Goal: Task Accomplishment & Management: Complete application form

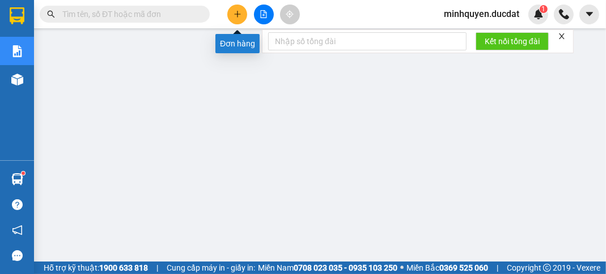
click at [234, 15] on icon "plus" at bounding box center [238, 14] width 8 height 8
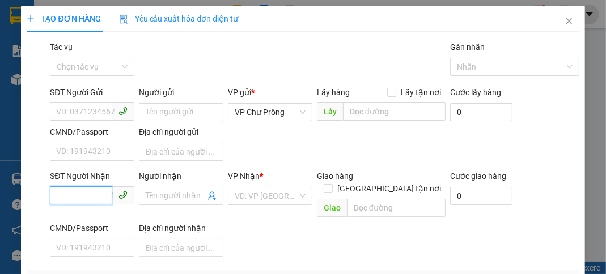
drag, startPoint x: 94, startPoint y: 196, endPoint x: 92, endPoint y: 188, distance: 8.8
click at [94, 196] on input "SĐT Người Nhận" at bounding box center [81, 196] width 62 height 18
click at [93, 218] on div "02366272499" at bounding box center [91, 218] width 70 height 12
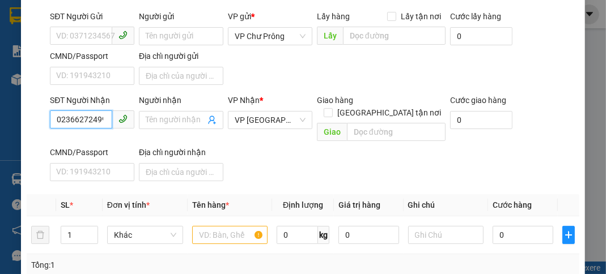
scroll to position [136, 0]
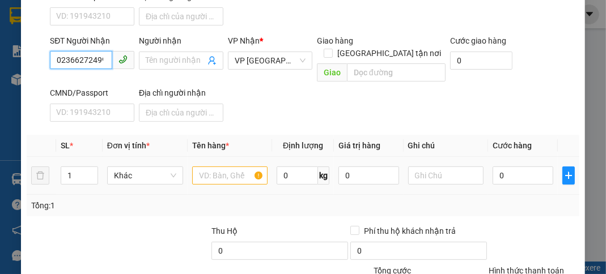
type input "02366272499"
click at [223, 167] on input "text" at bounding box center [230, 176] width 76 height 18
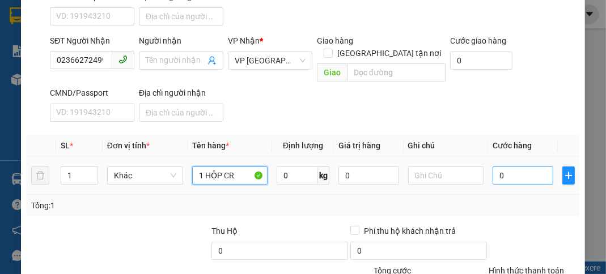
type input "1 HỘP CR"
click at [505, 168] on input "0" at bounding box center [523, 176] width 60 height 18
type input "3"
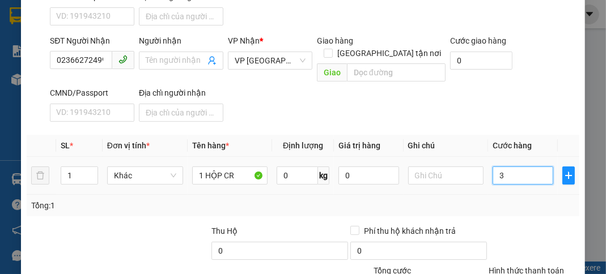
type input "30"
type input "300"
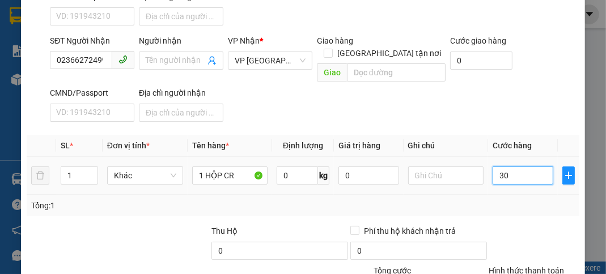
type input "300"
type input "3.000"
type input "30.000"
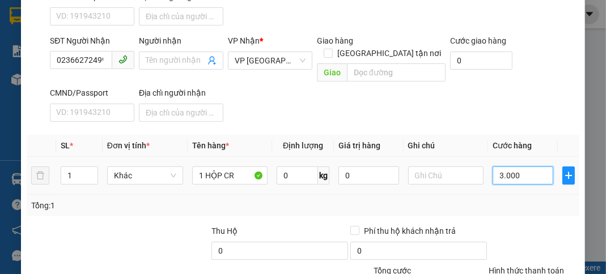
type input "30.000"
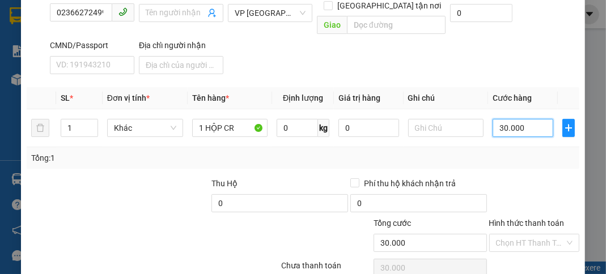
scroll to position [222, 0]
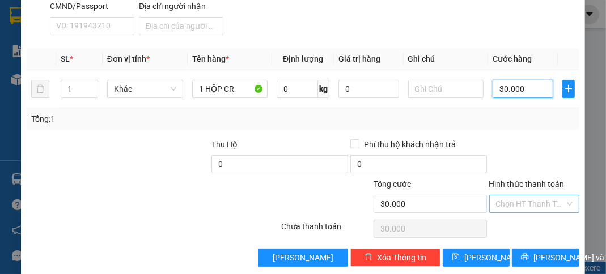
type input "30.000"
click at [526, 196] on input "Hình thức thanh toán" at bounding box center [530, 204] width 69 height 17
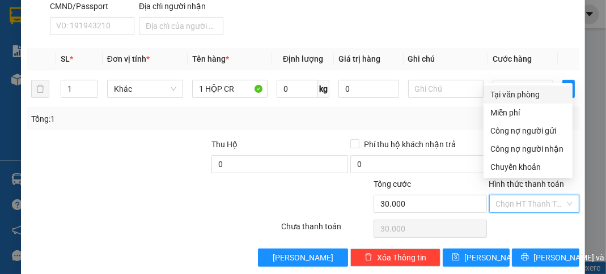
click at [509, 88] on div "Tại văn phòng" at bounding box center [527, 94] width 75 height 12
type input "0"
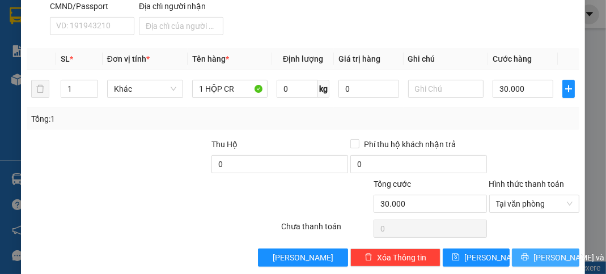
click at [536, 252] on span "[PERSON_NAME] và In" at bounding box center [573, 258] width 79 height 12
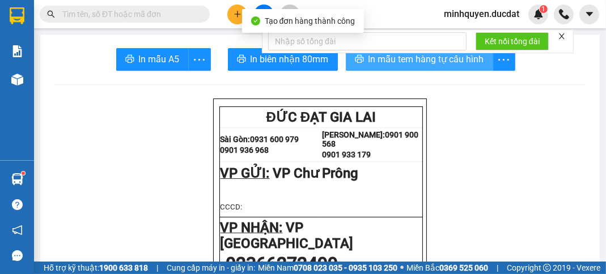
click at [450, 55] on span "In mẫu tem hàng tự cấu hình" at bounding box center [427, 59] width 116 height 14
